Goal: Find specific page/section: Find specific page/section

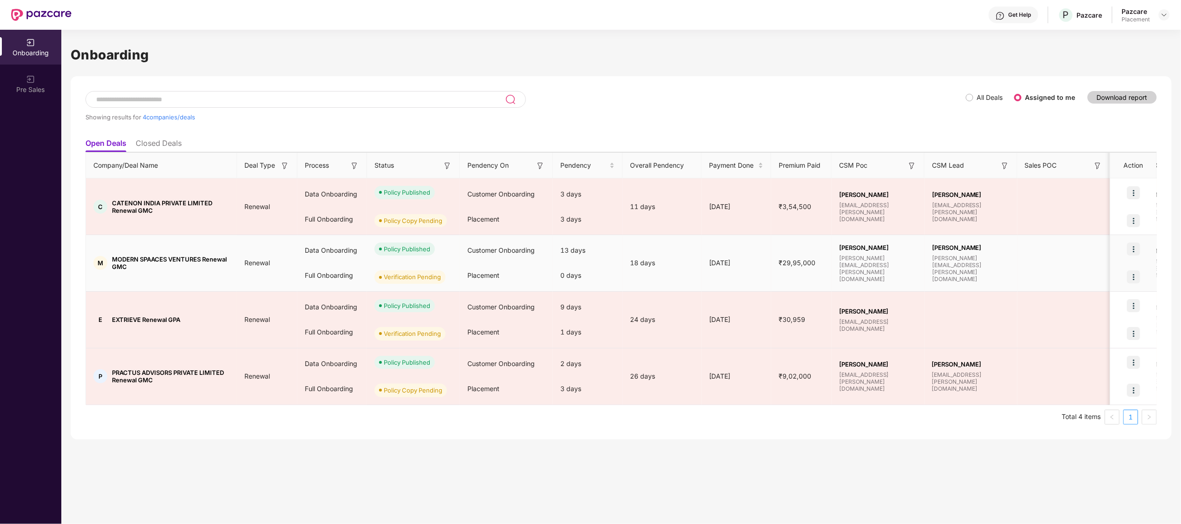
click at [1138, 276] on img at bounding box center [1133, 276] width 13 height 13
click at [123, 259] on span "MODERN SPAACES VENTURES Renewal GMC" at bounding box center [171, 263] width 118 height 15
copy span "MODERN"
click at [123, 259] on span "MODERN SPAACES VENTURES Renewal GMC" at bounding box center [171, 263] width 118 height 15
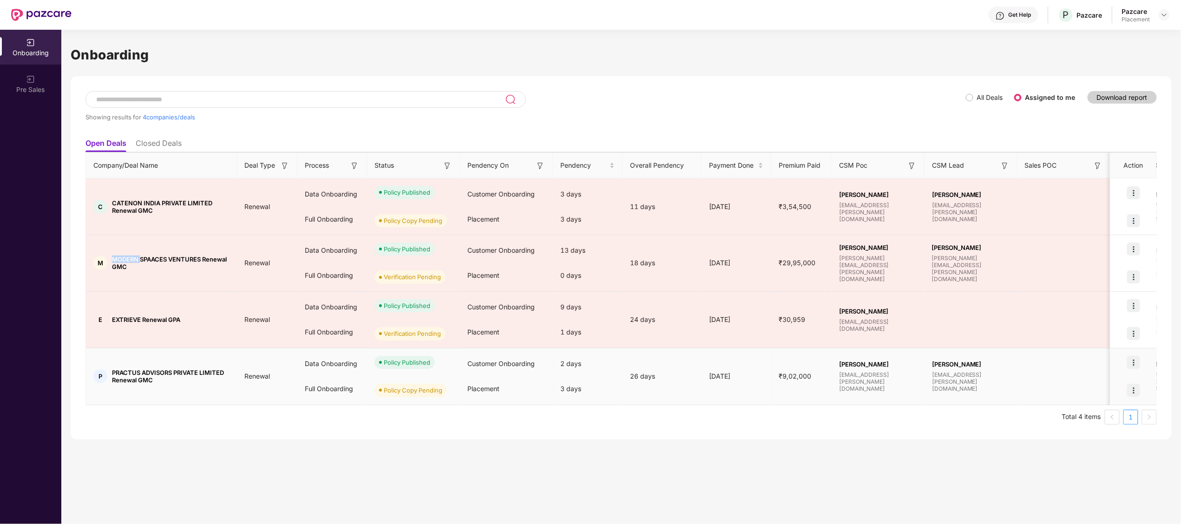
copy span "MODERN"
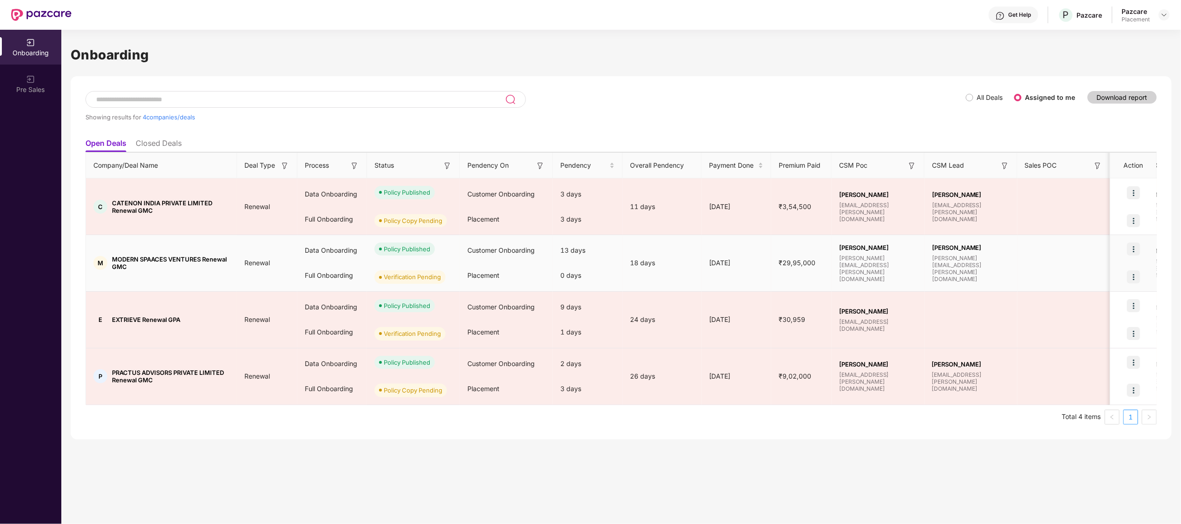
click at [757, 257] on td "01 Sep 2025" at bounding box center [737, 263] width 70 height 57
click at [1134, 279] on img at bounding box center [1133, 276] width 13 height 13
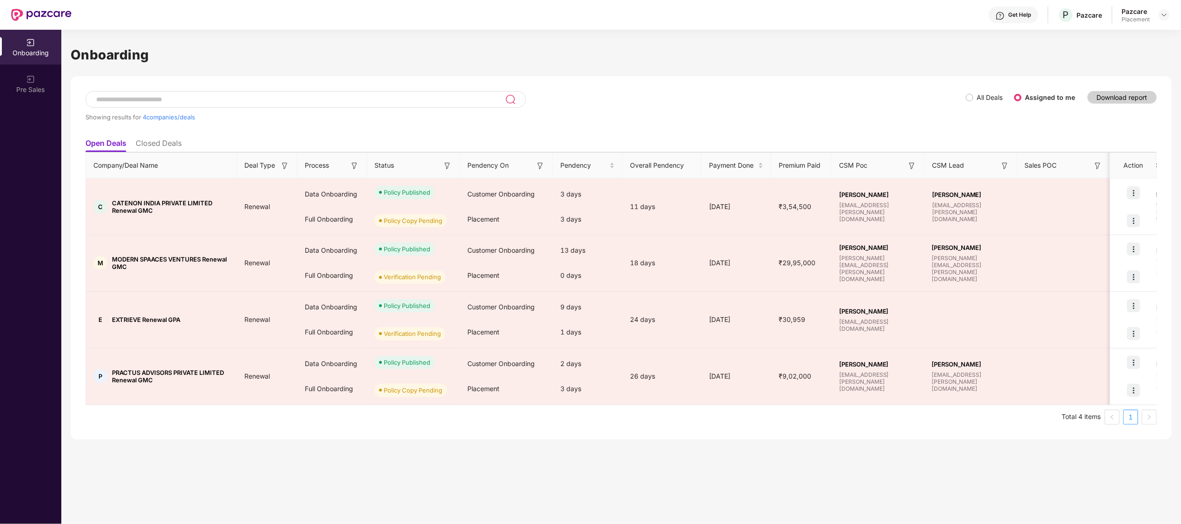
click at [713, 444] on div "Onboarding Showing results for 4 companies/deals All Deals Assigned to me Downl…" at bounding box center [621, 277] width 1120 height 494
